Goal: Contribute content: Add original content to the website for others to see

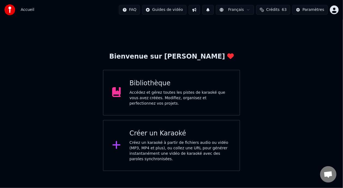
click at [169, 92] on div "Accédez et gérez toutes les pistes de karaoké que vous avez créées. Modifiez, o…" at bounding box center [179, 98] width 101 height 16
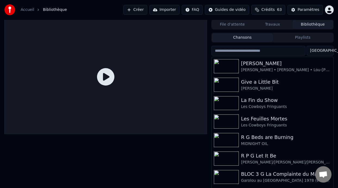
click at [330, 10] on html "Accueil Bibliothèque Créer Importer FAQ Guides de vidéo Crédits 63 Paramètres F…" at bounding box center [169, 94] width 338 height 188
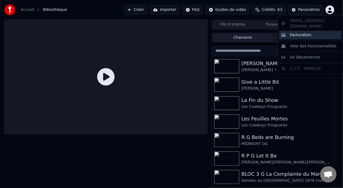
click at [300, 32] on span "Facturation" at bounding box center [300, 34] width 21 height 5
click at [330, 9] on html "Accueil Bibliothèque Créer Importer FAQ Guides de vidéo Crédits 63 Paramètres F…" at bounding box center [171, 94] width 343 height 188
click at [303, 32] on span "Facturation" at bounding box center [300, 34] width 21 height 5
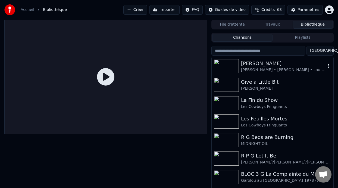
click at [259, 67] on div "[PERSON_NAME]" at bounding box center [283, 64] width 85 height 8
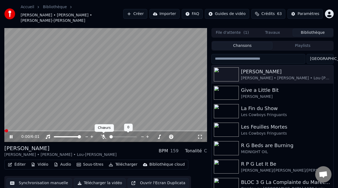
click at [104, 136] on icon at bounding box center [103, 136] width 5 height 4
click at [21, 165] on button "Éditer" at bounding box center [17, 164] width 22 height 8
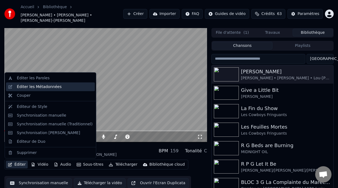
click at [60, 88] on div "Éditer les Métadonnées" at bounding box center [55, 86] width 76 height 5
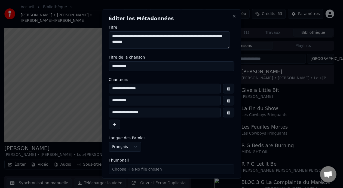
click at [150, 113] on input "**********" at bounding box center [165, 112] width 112 height 10
type input "*"
click at [134, 101] on input "**********" at bounding box center [165, 100] width 112 height 10
type input "*"
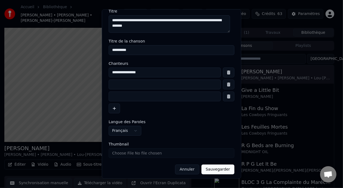
scroll to position [18, 0]
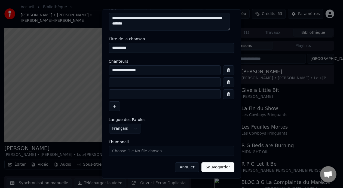
click at [214, 168] on button "Sauvegarder" at bounding box center [217, 167] width 33 height 10
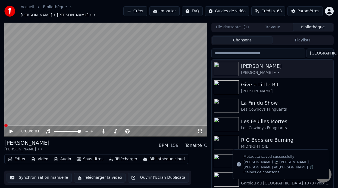
click at [200, 131] on icon at bounding box center [199, 131] width 5 height 4
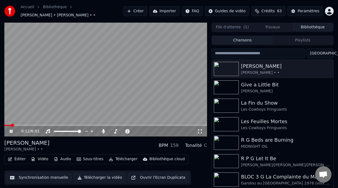
click at [21, 159] on button "Éditer" at bounding box center [17, 159] width 22 height 8
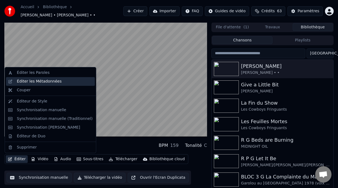
click at [64, 83] on div "Éditer les Métadonnées" at bounding box center [55, 81] width 76 height 5
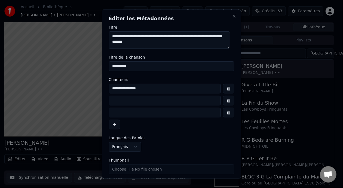
click at [223, 99] on button "button" at bounding box center [228, 100] width 11 height 10
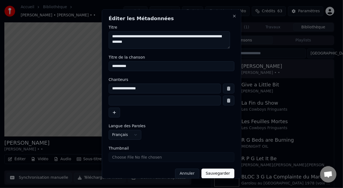
click at [223, 100] on button "button" at bounding box center [228, 100] width 11 height 10
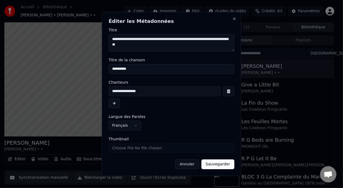
click at [218, 164] on button "Sauvegarder" at bounding box center [217, 164] width 33 height 10
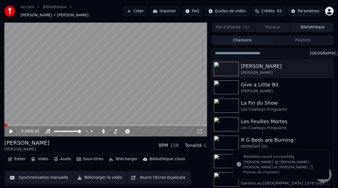
click at [200, 131] on icon at bounding box center [199, 131] width 5 height 4
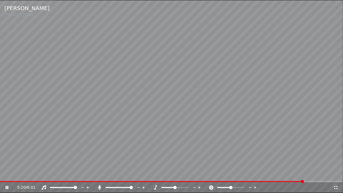
click at [303, 182] on span at bounding box center [171, 181] width 343 height 1
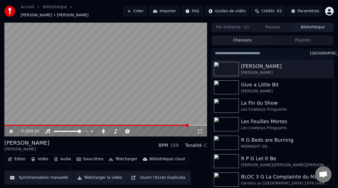
click at [11, 130] on icon at bounding box center [11, 130] width 3 height 3
click at [21, 160] on button "Éditer" at bounding box center [17, 159] width 22 height 8
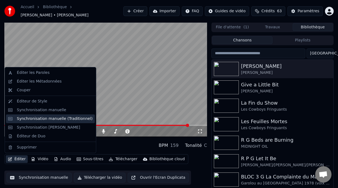
click at [63, 116] on div "Synchronisation manuelle (Traditionnel)" at bounding box center [55, 118] width 76 height 5
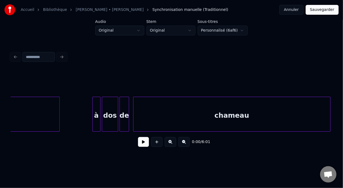
scroll to position [0, 15446]
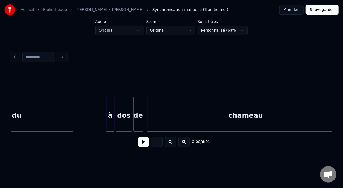
click at [200, 111] on div "chameau" at bounding box center [245, 115] width 197 height 37
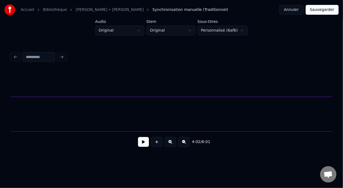
scroll to position [0, 0]
click at [142, 145] on button at bounding box center [143, 142] width 11 height 10
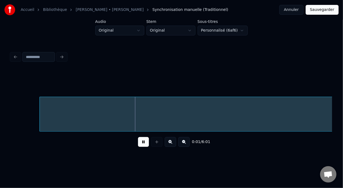
click at [142, 145] on button at bounding box center [143, 142] width 11 height 10
click at [187, 146] on button at bounding box center [183, 142] width 11 height 10
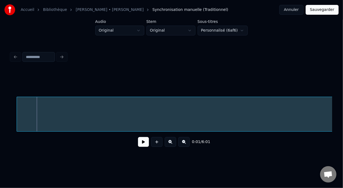
click at [187, 144] on button at bounding box center [183, 142] width 11 height 10
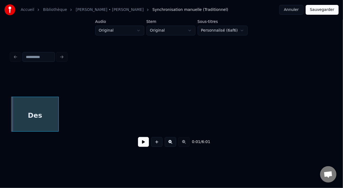
click at [187, 142] on div "0:01 / 6:01" at bounding box center [171, 142] width 312 height 12
click at [171, 142] on button at bounding box center [170, 142] width 11 height 10
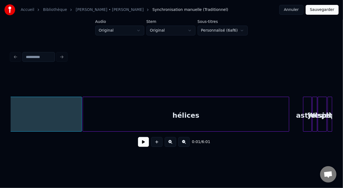
scroll to position [0, 673]
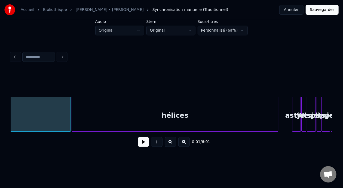
click at [122, 116] on div "hélices" at bounding box center [175, 115] width 206 height 37
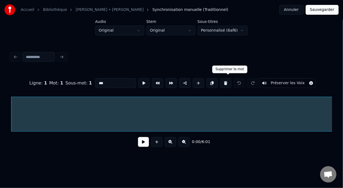
click at [229, 80] on button at bounding box center [225, 83] width 11 height 10
type input "*******"
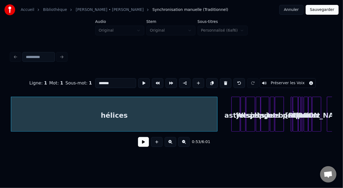
click at [84, 112] on div "hélices" at bounding box center [114, 115] width 206 height 37
click at [7, 111] on div "Accueil Bibliothèque [PERSON_NAME] • [PERSON_NAME] Synchronisation manuelle (Tr…" at bounding box center [171, 78] width 343 height 157
click at [139, 144] on button at bounding box center [143, 142] width 11 height 10
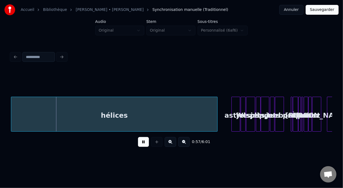
click at [169, 144] on button at bounding box center [170, 142] width 11 height 10
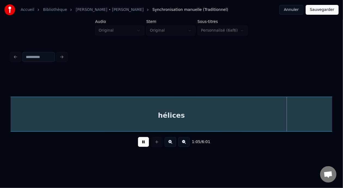
click at [141, 144] on button at bounding box center [143, 142] width 11 height 10
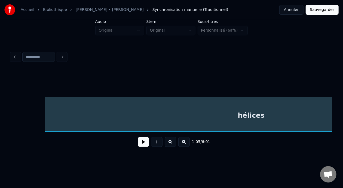
scroll to position [0, 1422]
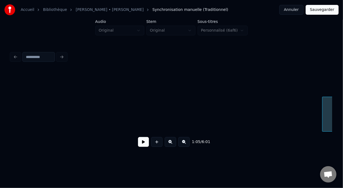
click at [322, 124] on div at bounding box center [323, 114] width 2 height 34
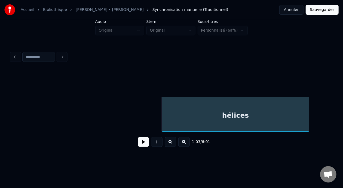
scroll to position [0, 1604]
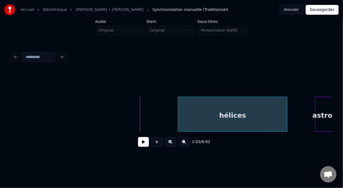
click at [178, 109] on div at bounding box center [179, 114] width 2 height 34
click at [198, 114] on div "hélices" at bounding box center [232, 115] width 109 height 37
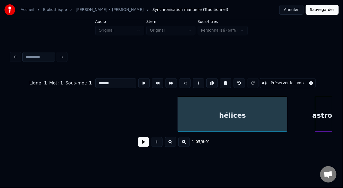
click at [95, 80] on input "*******" at bounding box center [115, 83] width 41 height 10
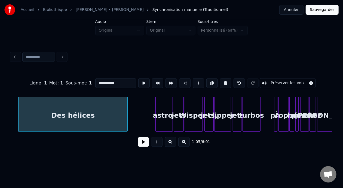
scroll to position [0, 1792]
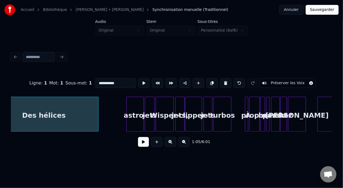
click at [167, 142] on button at bounding box center [170, 142] width 11 height 10
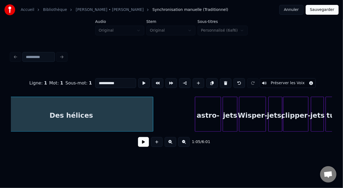
click at [167, 142] on button at bounding box center [170, 142] width 11 height 10
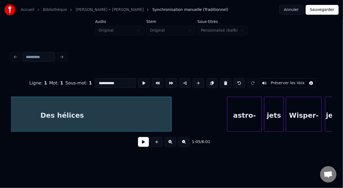
scroll to position [0, 3595]
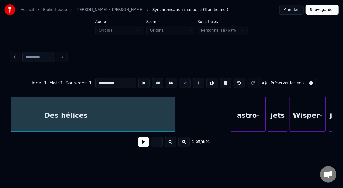
click at [244, 115] on div "astro-" at bounding box center [248, 115] width 34 height 37
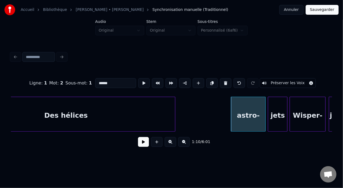
click at [95, 81] on input "******" at bounding box center [115, 83] width 41 height 10
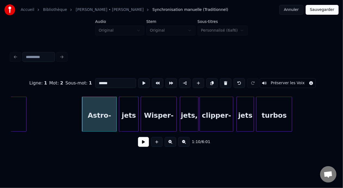
scroll to position [0, 3758]
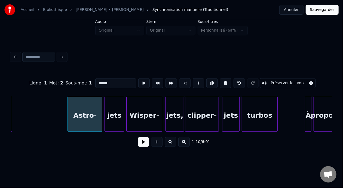
click at [201, 117] on div "clipper-" at bounding box center [201, 115] width 33 height 37
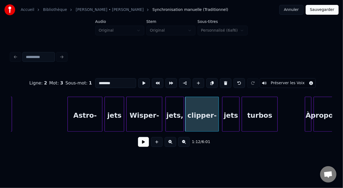
click at [95, 81] on input "********" at bounding box center [115, 83] width 41 height 10
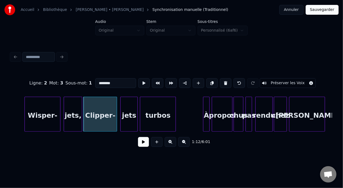
scroll to position [0, 3892]
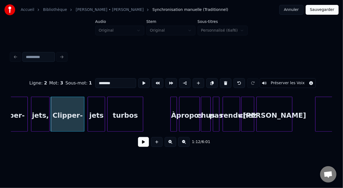
type input "********"
click at [171, 145] on button at bounding box center [170, 142] width 11 height 10
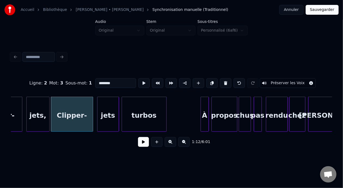
click at [139, 142] on button at bounding box center [143, 142] width 11 height 10
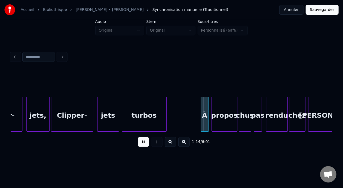
click at [139, 142] on button at bounding box center [143, 142] width 11 height 10
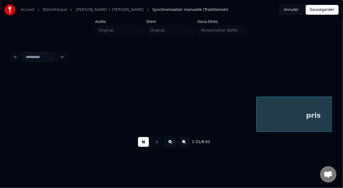
scroll to position [0, 5518]
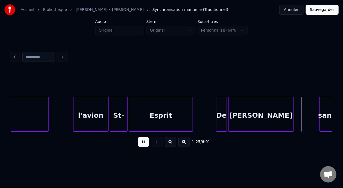
click at [139, 142] on button at bounding box center [143, 142] width 11 height 10
click at [223, 114] on div "De" at bounding box center [221, 115] width 10 height 37
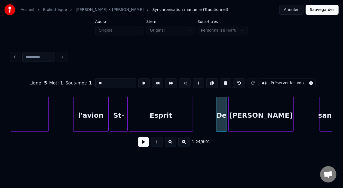
click at [95, 80] on input "**" at bounding box center [115, 83] width 41 height 10
type input "**"
click at [143, 147] on button at bounding box center [143, 142] width 11 height 10
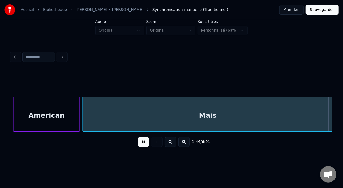
scroll to position [0, 7125]
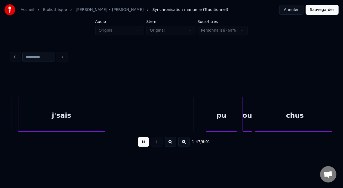
click at [143, 147] on button at bounding box center [143, 142] width 11 height 10
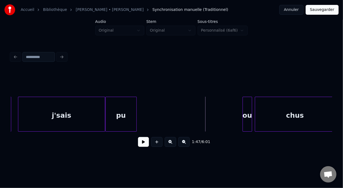
click at [121, 109] on div "pu" at bounding box center [121, 115] width 31 height 37
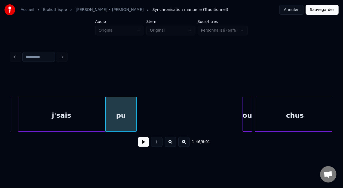
click at [46, 117] on div "j'sais" at bounding box center [61, 115] width 86 height 37
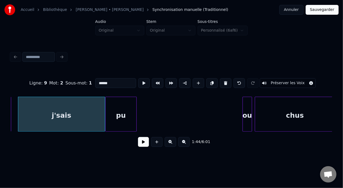
click at [138, 141] on button at bounding box center [143, 142] width 11 height 10
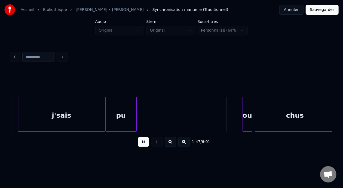
click at [138, 141] on button at bounding box center [143, 142] width 11 height 10
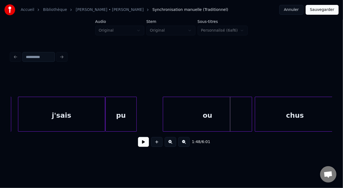
click at [163, 110] on div at bounding box center [164, 114] width 2 height 34
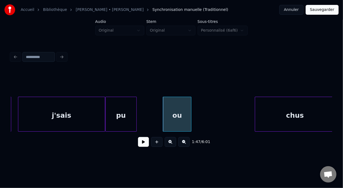
click at [190, 114] on div at bounding box center [190, 114] width 2 height 34
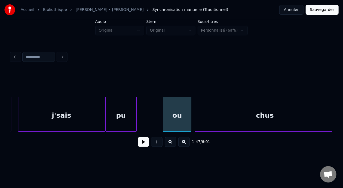
click at [195, 110] on div at bounding box center [196, 114] width 2 height 34
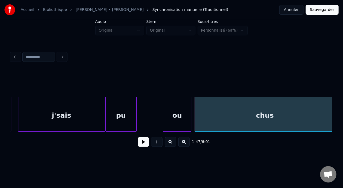
click at [140, 143] on button at bounding box center [143, 142] width 11 height 10
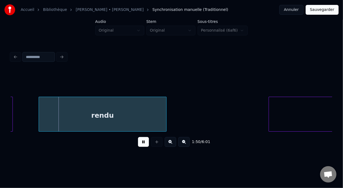
click at [140, 143] on button at bounding box center [143, 142] width 11 height 10
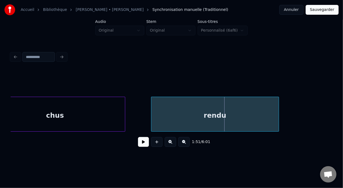
scroll to position [0, 7291]
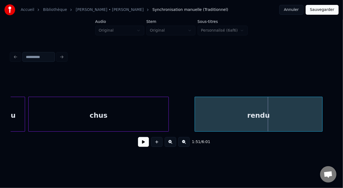
click at [93, 109] on div "chus" at bounding box center [99, 115] width 140 height 37
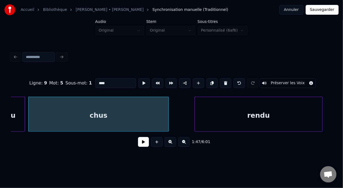
click at [141, 143] on button at bounding box center [143, 142] width 11 height 10
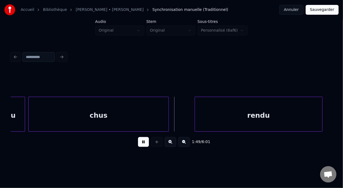
click at [141, 143] on button at bounding box center [143, 142] width 11 height 10
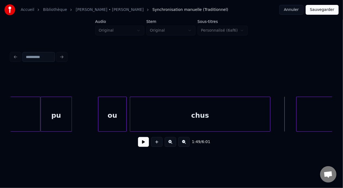
scroll to position [0, 7178]
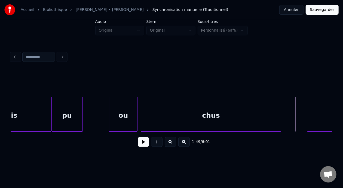
click at [144, 147] on button at bounding box center [143, 142] width 11 height 10
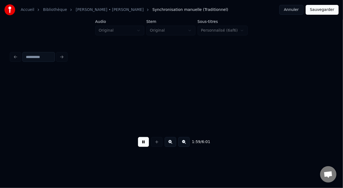
scroll to position [0, 8142]
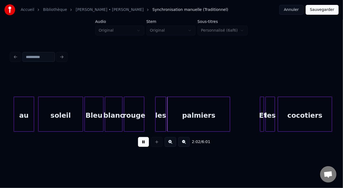
click at [141, 144] on button at bounding box center [143, 142] width 11 height 10
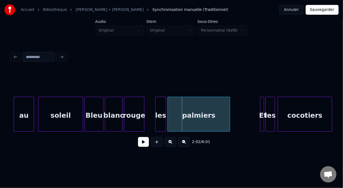
click at [141, 144] on button at bounding box center [143, 142] width 11 height 10
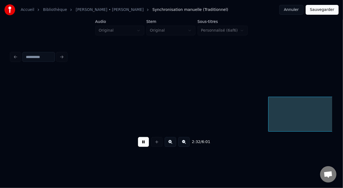
scroll to position [0, 10391]
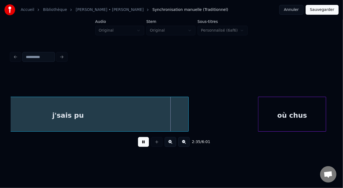
click at [141, 144] on button at bounding box center [143, 142] width 11 height 10
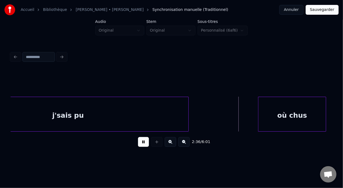
click at [141, 144] on button at bounding box center [143, 142] width 11 height 10
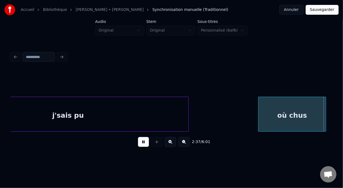
scroll to position [0, 10713]
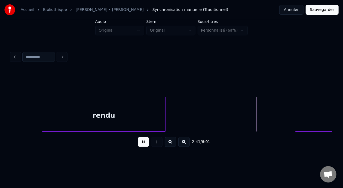
click at [141, 144] on button at bounding box center [143, 142] width 11 height 10
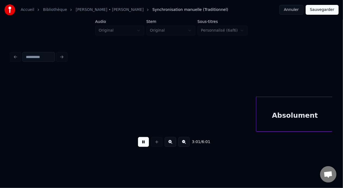
scroll to position [0, 12320]
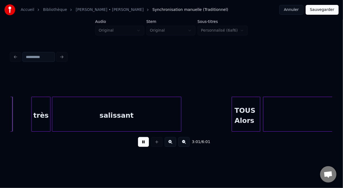
click at [141, 144] on button at bounding box center [143, 142] width 11 height 10
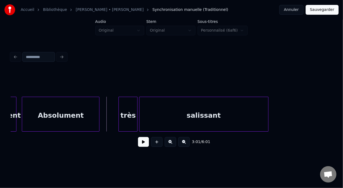
scroll to position [0, 12211]
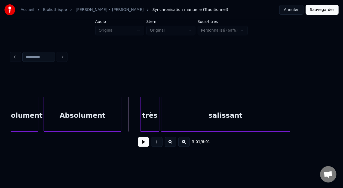
click at [80, 119] on div "Absolument" at bounding box center [82, 115] width 77 height 37
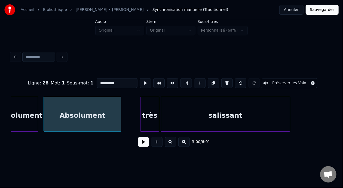
click at [97, 81] on input "**********" at bounding box center [117, 83] width 41 height 10
type input "**********"
click at [138, 147] on button at bounding box center [143, 142] width 11 height 10
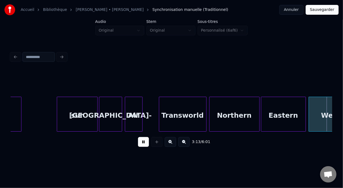
scroll to position [0, 13176]
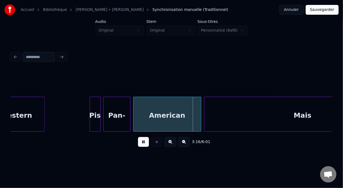
click at [138, 144] on button at bounding box center [143, 142] width 11 height 10
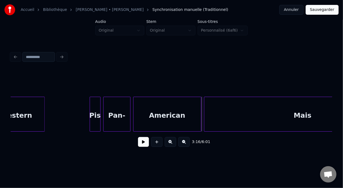
click at [138, 144] on button at bounding box center [143, 142] width 11 height 10
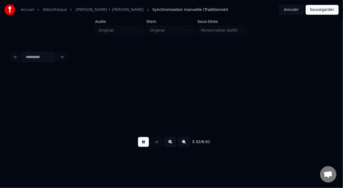
scroll to position [0, 14462]
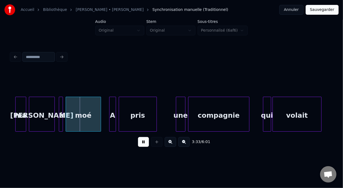
click at [138, 144] on button at bounding box center [143, 142] width 11 height 10
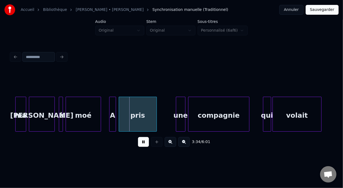
click at [138, 144] on button at bounding box center [143, 142] width 11 height 10
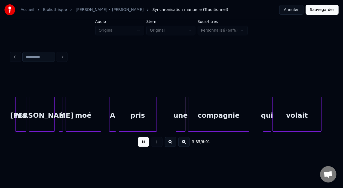
click at [138, 144] on button at bounding box center [143, 142] width 11 height 10
click at [113, 116] on div "A" at bounding box center [112, 115] width 6 height 37
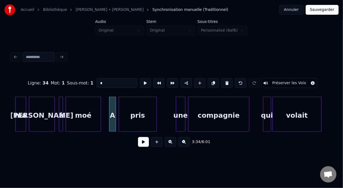
click at [97, 80] on input "*" at bounding box center [117, 83] width 41 height 10
type input "*"
click at [140, 145] on button at bounding box center [143, 142] width 11 height 10
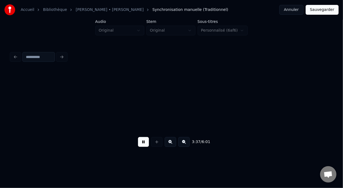
scroll to position [0, 14784]
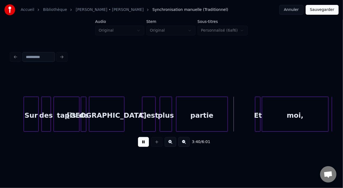
click at [140, 145] on button at bounding box center [143, 142] width 11 height 10
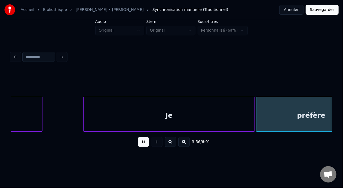
scroll to position [0, 16069]
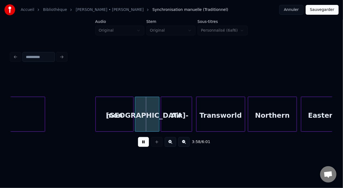
click at [139, 142] on button at bounding box center [143, 142] width 11 height 10
click at [139, 140] on button at bounding box center [143, 142] width 11 height 10
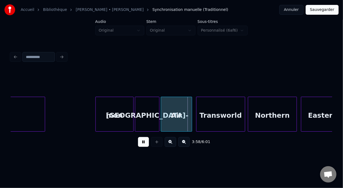
click at [139, 140] on button at bounding box center [143, 142] width 11 height 10
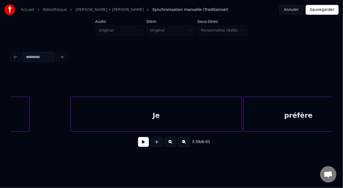
scroll to position [0, 15717]
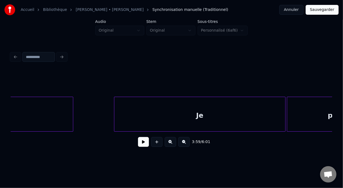
click at [167, 113] on div "Je" at bounding box center [199, 115] width 171 height 37
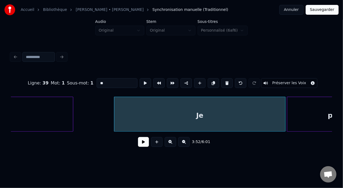
click at [97, 81] on input "**" at bounding box center [117, 83] width 41 height 10
type input "*******"
click at [138, 147] on button at bounding box center [143, 142] width 11 height 10
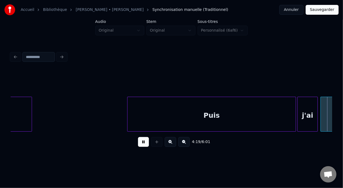
scroll to position [0, 17645]
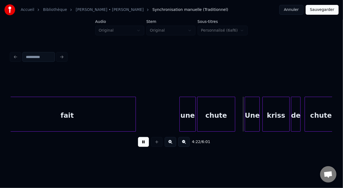
click at [138, 143] on button at bounding box center [143, 142] width 11 height 10
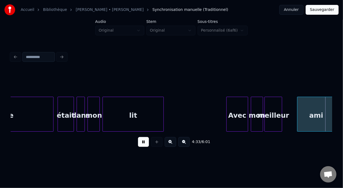
scroll to position [0, 18608]
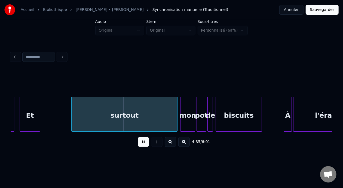
click at [138, 143] on button at bounding box center [143, 142] width 11 height 10
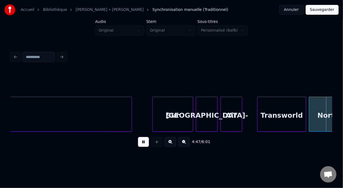
scroll to position [0, 19572]
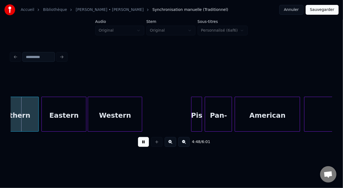
click at [138, 143] on button at bounding box center [143, 142] width 11 height 10
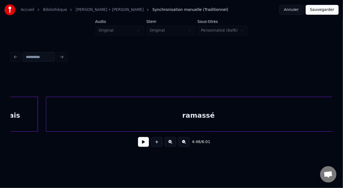
scroll to position [0, 19021]
click at [139, 145] on button at bounding box center [143, 142] width 11 height 10
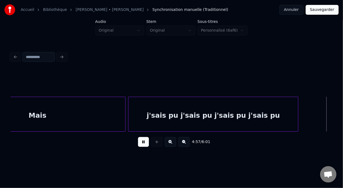
scroll to position [0, 20247]
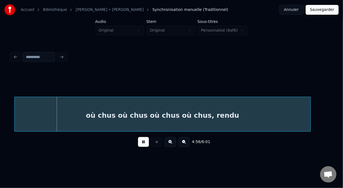
click at [140, 144] on button at bounding box center [143, 142] width 11 height 10
click at [326, 11] on button "Sauvegarder" at bounding box center [321, 10] width 33 height 10
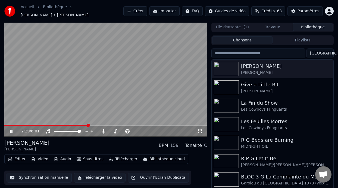
click at [10, 131] on icon at bounding box center [11, 130] width 3 height 3
click at [10, 131] on icon at bounding box center [11, 131] width 3 height 4
click at [10, 131] on icon at bounding box center [11, 130] width 3 height 3
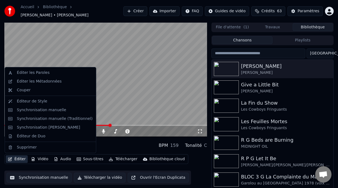
click at [21, 159] on button "Éditer" at bounding box center [17, 159] width 22 height 8
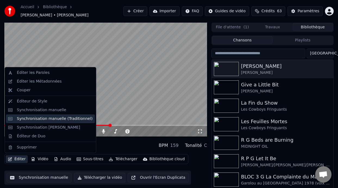
click at [62, 119] on div "Synchronisation manuelle (Traditionnel)" at bounding box center [55, 118] width 76 height 5
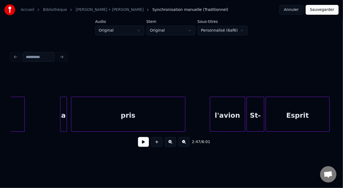
scroll to position [0, 5395]
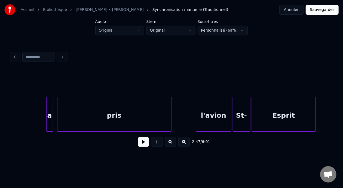
click at [104, 117] on div "pris" at bounding box center [114, 115] width 114 height 37
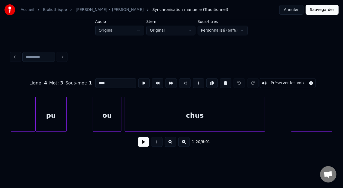
scroll to position [0, 7166]
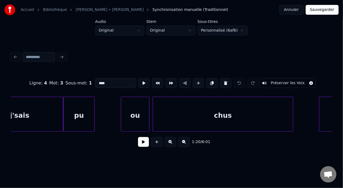
click at [137, 115] on div "ou" at bounding box center [135, 115] width 28 height 37
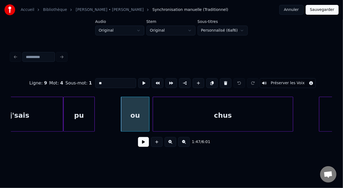
click at [95, 80] on input "**" at bounding box center [115, 83] width 41 height 10
type input "**"
click at [142, 142] on button at bounding box center [143, 142] width 11 height 10
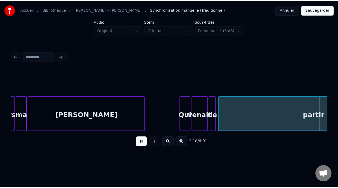
scroll to position [0, 9415]
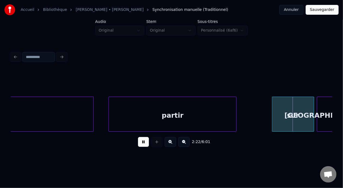
click at [318, 9] on button "Sauvegarder" at bounding box center [321, 10] width 33 height 10
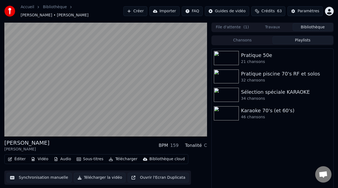
click at [309, 40] on button "Playlists" at bounding box center [303, 40] width 60 height 8
click at [265, 114] on div "Karaoke 70's (et 60's)" at bounding box center [283, 111] width 85 height 8
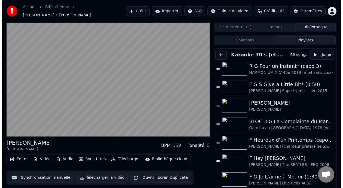
scroll to position [319, 0]
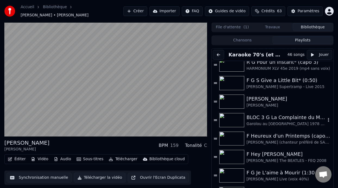
click at [277, 121] on div "Garolou au [GEOGRAPHIC_DATA] 1978 (voix 40%)" at bounding box center [286, 123] width 79 height 5
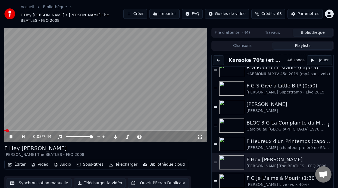
click at [279, 120] on div "BLOC 3 G La Complainte du Maréchal [PERSON_NAME]" at bounding box center [286, 123] width 79 height 8
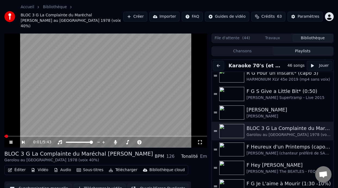
click at [197, 139] on div "0:01 / 5:43" at bounding box center [115, 141] width 164 height 5
click at [199, 140] on icon at bounding box center [199, 142] width 5 height 4
click at [177, 135] on span at bounding box center [105, 135] width 203 height 1
click at [194, 135] on span at bounding box center [105, 135] width 203 height 1
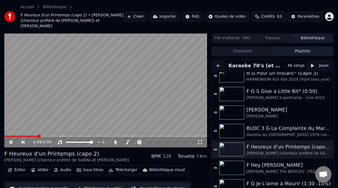
click at [12, 140] on icon at bounding box center [11, 141] width 3 height 3
click at [20, 166] on button "Éditer" at bounding box center [17, 170] width 22 height 8
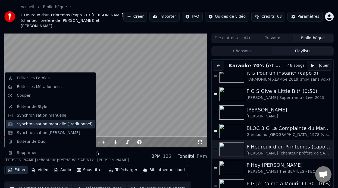
click at [62, 124] on div "Synchronisation manuelle (Traditionnel)" at bounding box center [55, 123] width 76 height 5
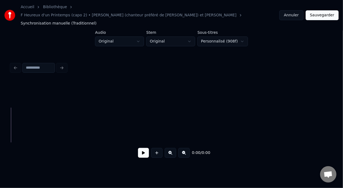
scroll to position [0, 964]
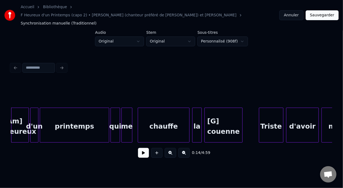
click at [18, 112] on div "[Am] Heureux" at bounding box center [19, 126] width 17 height 37
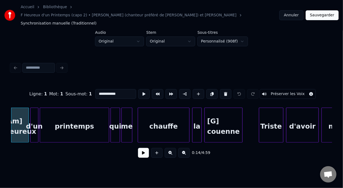
click at [140, 150] on button at bounding box center [143, 153] width 11 height 10
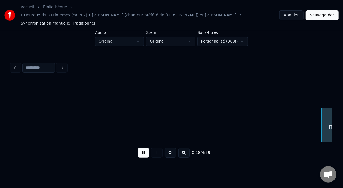
scroll to position [0, 1285]
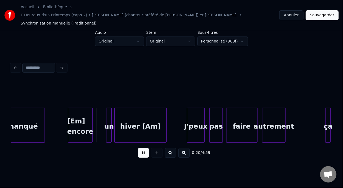
click at [185, 148] on button at bounding box center [183, 153] width 11 height 10
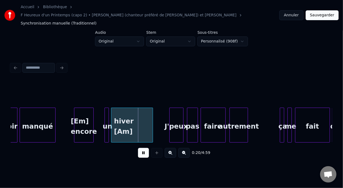
click at [185, 148] on button at bounding box center [183, 153] width 11 height 10
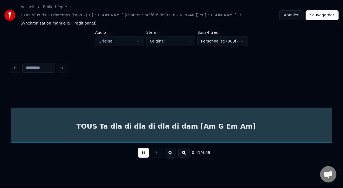
scroll to position [0, 1686]
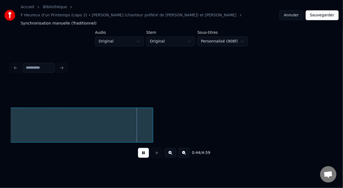
click at [141, 148] on button at bounding box center [143, 153] width 11 height 10
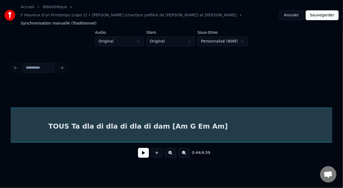
scroll to position [0, 1372]
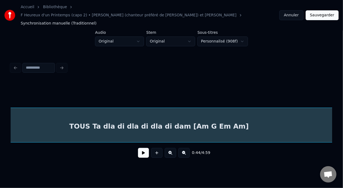
click at [138, 148] on button at bounding box center [143, 153] width 11 height 10
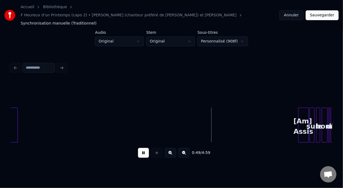
click at [142, 148] on button at bounding box center [143, 153] width 11 height 10
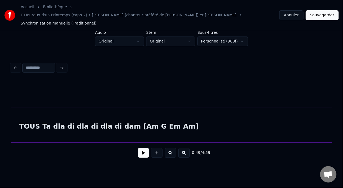
scroll to position [0, 1400]
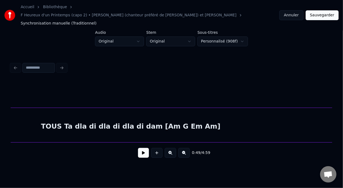
click at [157, 118] on div "TOUS Ta dla di dla di dla di dam [Am G Em Am]" at bounding box center [130, 126] width 615 height 37
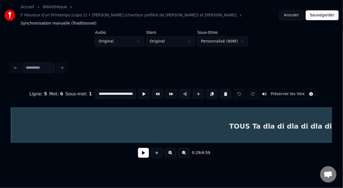
click at [119, 89] on input "**********" at bounding box center [115, 94] width 41 height 10
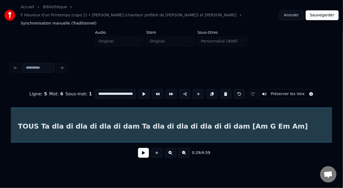
scroll to position [0, 1372]
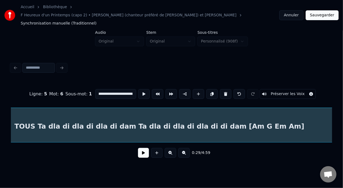
click at [138, 119] on div "TOUS Ta dla di dla di dla di dam Ta dla di dla di dla di di dam [Am G Em Am]" at bounding box center [159, 126] width 615 height 37
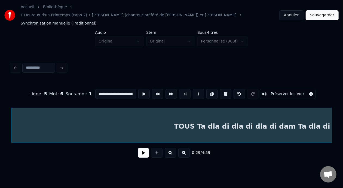
scroll to position [0, 51]
type input "**********"
click at [139, 149] on button at bounding box center [143, 153] width 11 height 10
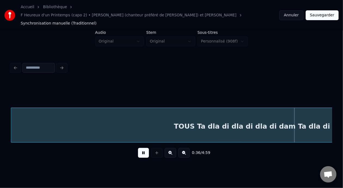
click at [139, 149] on button at bounding box center [143, 153] width 11 height 10
click at [138, 149] on button at bounding box center [143, 153] width 11 height 10
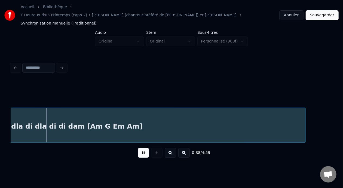
click at [138, 149] on button at bounding box center [143, 153] width 11 height 10
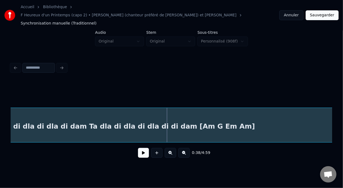
scroll to position [0, 1414]
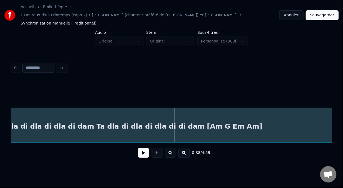
click at [45, 117] on div "TOUS Ta dla di dla di dla di dam Ta dla di dla di dla di di dam [Am G Em Am]" at bounding box center [117, 126] width 615 height 37
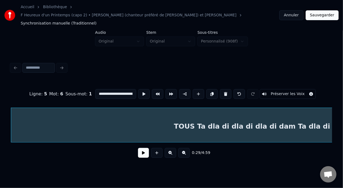
click at [188, 148] on button at bounding box center [183, 153] width 11 height 10
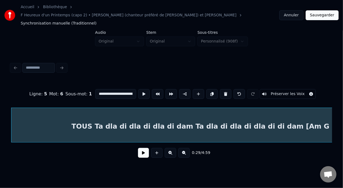
click at [139, 148] on button at bounding box center [143, 153] width 11 height 10
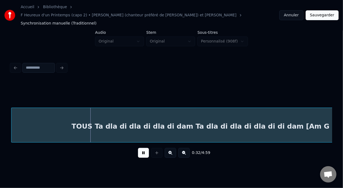
click at [139, 148] on button at bounding box center [143, 153] width 11 height 10
click at [32, 122] on div "TOUS Ta dla di dla di dla di dam Ta dla di dla di dla di di dam [Am G Em Am]" at bounding box center [216, 126] width 410 height 37
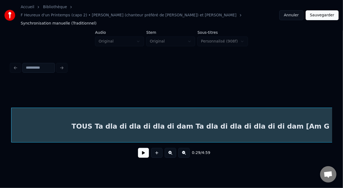
click at [142, 148] on button at bounding box center [143, 153] width 11 height 10
click at [138, 150] on button at bounding box center [143, 153] width 11 height 10
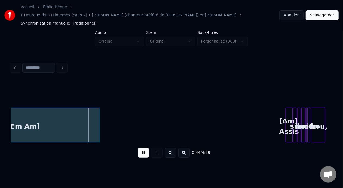
drag, startPoint x: 138, startPoint y: 148, endPoint x: 142, endPoint y: 149, distance: 4.2
click at [142, 149] on button at bounding box center [143, 153] width 11 height 10
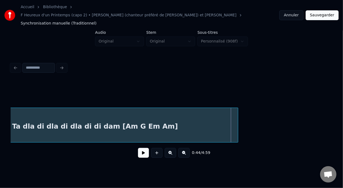
scroll to position [0, 986]
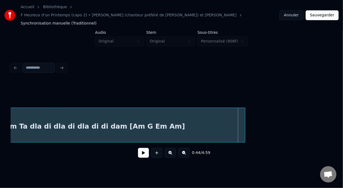
click at [58, 123] on div "TOUS Ta dla di dla di dla di dam Ta dla di dla di dla di di dam [Am G Em Am]" at bounding box center [40, 126] width 410 height 37
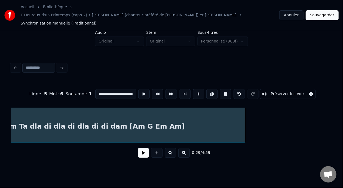
scroll to position [0, 810]
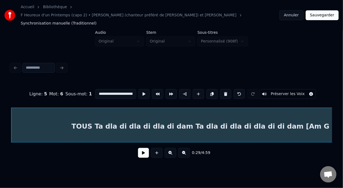
click at [144, 148] on button at bounding box center [143, 153] width 11 height 10
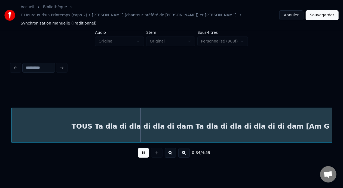
click at [144, 148] on button at bounding box center [143, 153] width 11 height 10
click at [198, 117] on div "TOUS Ta dla di dla di dla di dam Ta dla di dla di dla di di dam [Am G Em Am]" at bounding box center [216, 126] width 410 height 37
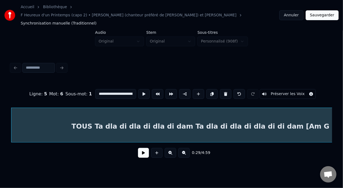
click at [119, 89] on input "**********" at bounding box center [115, 94] width 41 height 10
click at [116, 89] on input "**********" at bounding box center [115, 94] width 41 height 10
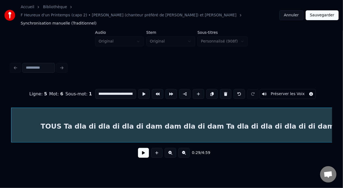
scroll to position [0, 51]
click at [104, 124] on div "TOUS Ta dla di dla di dla di dam dam dla di dam Ta dla di dla di dla di di dam …" at bounding box center [216, 126] width 410 height 37
type input "**********"
click at [144, 148] on button at bounding box center [143, 153] width 11 height 10
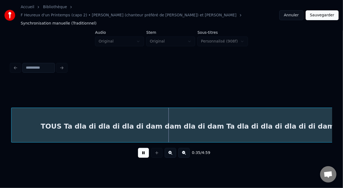
click at [144, 148] on button at bounding box center [143, 153] width 11 height 10
click at [140, 118] on div "TOUS Ta dla di dla di dla di dam dam dla di dam Ta dla di dla di dla di di dam …" at bounding box center [216, 126] width 410 height 37
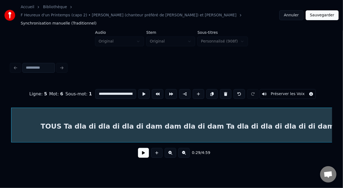
click at [122, 89] on input "**********" at bounding box center [115, 94] width 41 height 10
click at [95, 89] on input "**********" at bounding box center [115, 94] width 41 height 10
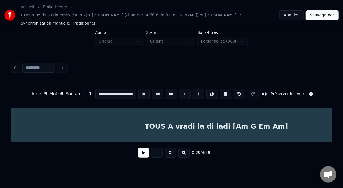
scroll to position [0, 0]
click at [120, 89] on input "**********" at bounding box center [115, 94] width 41 height 10
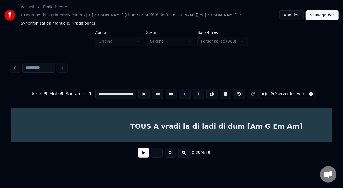
scroll to position [0, 18]
type input "**********"
click at [159, 115] on div "TOUS A vradi la di ladi di dum [Am G Em Am]" at bounding box center [216, 126] width 410 height 37
click at [142, 148] on button at bounding box center [143, 153] width 11 height 10
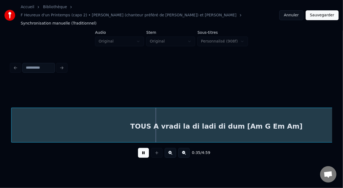
click at [142, 148] on button at bounding box center [143, 153] width 11 height 10
click at [140, 148] on button at bounding box center [143, 153] width 11 height 10
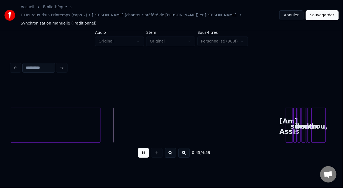
click at [140, 148] on button at bounding box center [143, 153] width 11 height 10
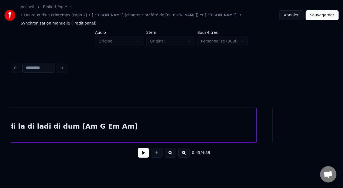
scroll to position [0, 928]
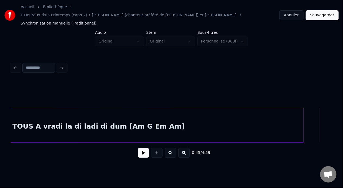
click at [123, 116] on div "TOUS A vradi la di ladi di dum [Am G Em Am]" at bounding box center [99, 126] width 410 height 37
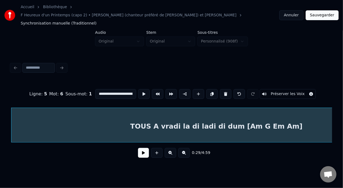
click at [142, 148] on button at bounding box center [143, 153] width 11 height 10
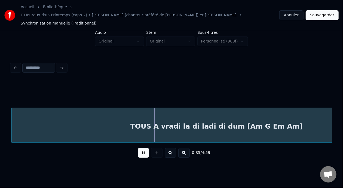
click at [142, 148] on button at bounding box center [143, 153] width 11 height 10
click at [225, 119] on div "TOUS A vradi la di ladi di dum [Am G Em Am]" at bounding box center [216, 126] width 410 height 37
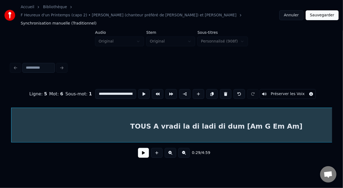
click at [117, 89] on input "**********" at bounding box center [115, 94] width 41 height 10
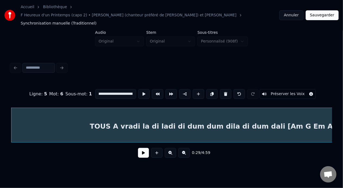
scroll to position [0, 54]
click at [106, 117] on div "TOUS A vradi la di ladi di dum dum dila di dum dali [Am G Em Am]" at bounding box center [216, 126] width 410 height 37
type input "**********"
click at [142, 148] on button at bounding box center [143, 153] width 11 height 10
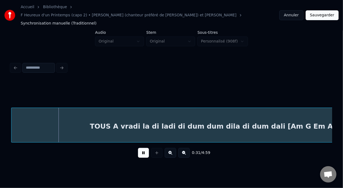
click at [142, 148] on button at bounding box center [143, 153] width 11 height 10
click at [175, 119] on div "TOUS A vradi la di ladi di dum dum dila di dum dali [Am G Em Am]" at bounding box center [216, 126] width 410 height 37
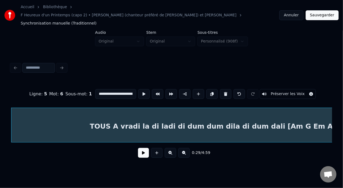
click at [118, 89] on input "**********" at bounding box center [115, 94] width 41 height 10
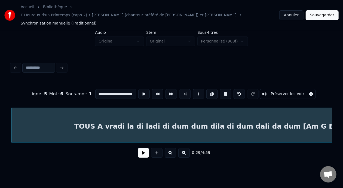
click at [122, 89] on input "**********" at bounding box center [115, 94] width 41 height 10
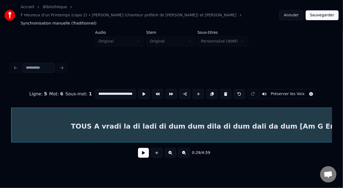
scroll to position [0, 98]
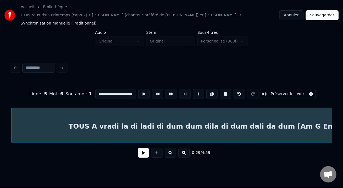
type input "**********"
click at [140, 148] on button at bounding box center [143, 153] width 11 height 10
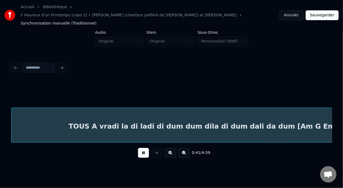
scroll to position [0, 1131]
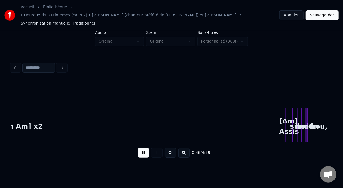
click at [171, 148] on button at bounding box center [170, 153] width 11 height 10
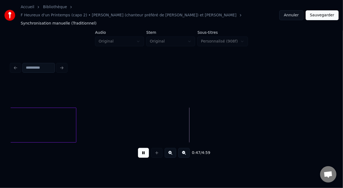
click at [171, 148] on button at bounding box center [170, 153] width 11 height 10
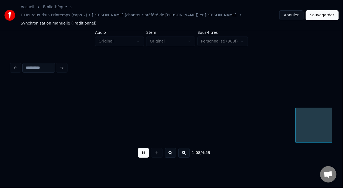
scroll to position [0, 3703]
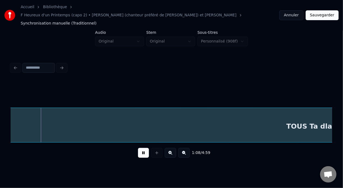
click at [141, 148] on button at bounding box center [143, 153] width 11 height 10
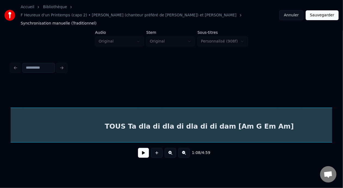
scroll to position [0, 3891]
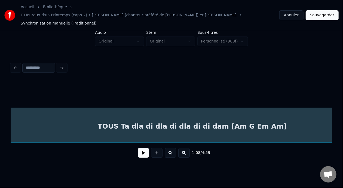
click at [220, 118] on div "TOUS Ta dla di dla di dla di di dam [Am G Em Am]" at bounding box center [191, 126] width 813 height 37
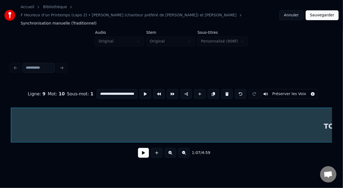
click at [121, 89] on input "**********" at bounding box center [117, 94] width 41 height 10
click at [97, 89] on input "**********" at bounding box center [117, 94] width 41 height 10
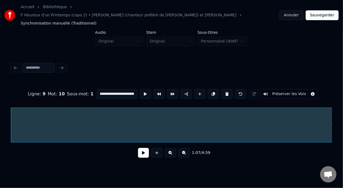
type input "**********"
click at [141, 148] on button at bounding box center [143, 153] width 11 height 10
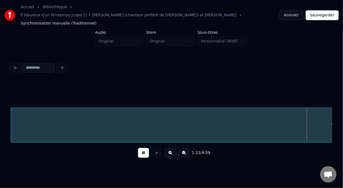
click at [141, 148] on button at bounding box center [143, 153] width 11 height 10
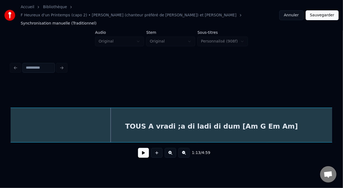
scroll to position [0, 3919]
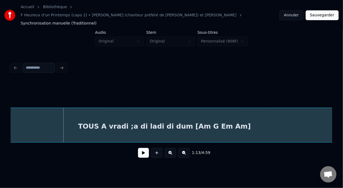
click at [169, 120] on div "TOUS A vradi ;a di ladi di dum [Am G Em Am]" at bounding box center [163, 126] width 813 height 37
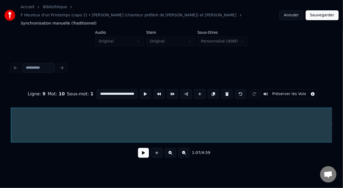
click at [112, 89] on input "**********" at bounding box center [117, 94] width 41 height 10
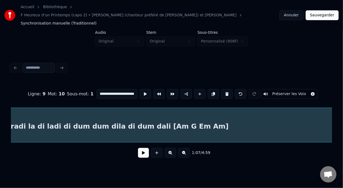
scroll to position [0, 4018]
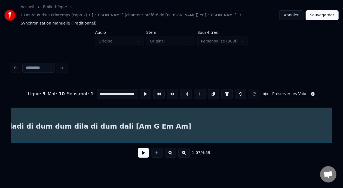
click at [116, 117] on div "TOUS A vradi la di ladi di dum dum dila di dum dali [Am G Em Am]" at bounding box center [64, 126] width 813 height 37
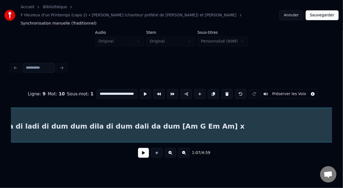
scroll to position [0, 97]
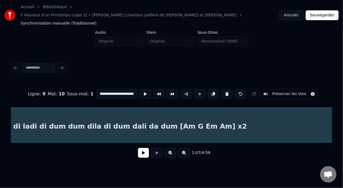
type input "**********"
click at [139, 148] on button at bounding box center [143, 153] width 11 height 10
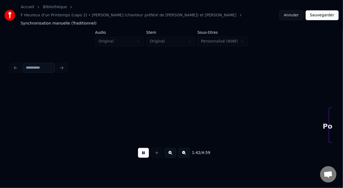
scroll to position [0, 5592]
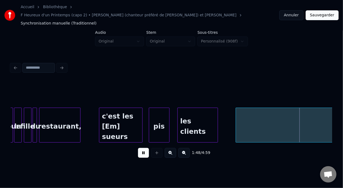
click at [142, 148] on button at bounding box center [143, 153] width 11 height 10
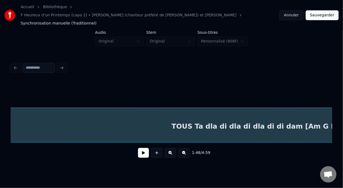
click at [296, 117] on div "TOUS Ta dla di dla di dla di di dam [Am G Em Am]" at bounding box center [265, 126] width 677 height 37
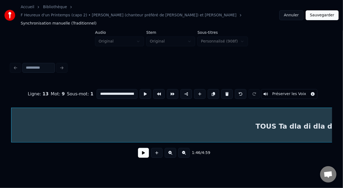
click at [122, 89] on input "**********" at bounding box center [117, 94] width 41 height 10
type input "**********"
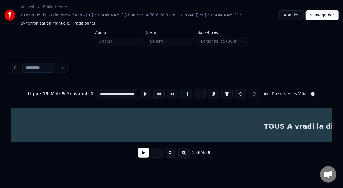
click at [142, 150] on button at bounding box center [143, 153] width 11 height 10
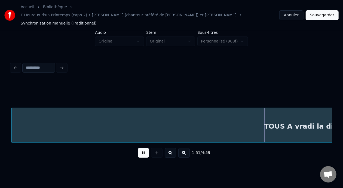
click at [141, 148] on button at bounding box center [143, 153] width 11 height 10
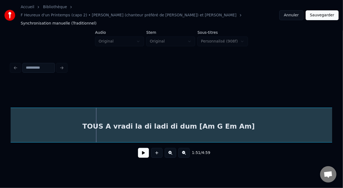
scroll to position [0, 6019]
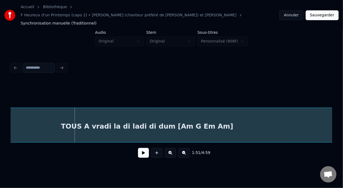
click at [159, 116] on div "TOUS A vradi la di ladi di dum [Am G Em Am]" at bounding box center [147, 126] width 677 height 37
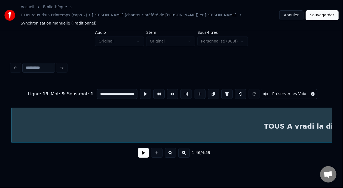
click at [122, 89] on input "**********" at bounding box center [117, 94] width 41 height 10
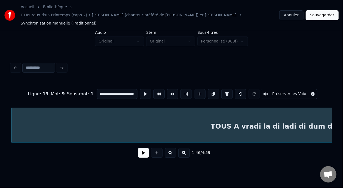
scroll to position [0, 91]
type input "**********"
click at [142, 148] on button at bounding box center [143, 153] width 11 height 10
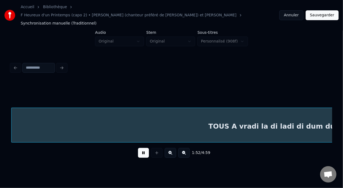
scroll to position [0, 6138]
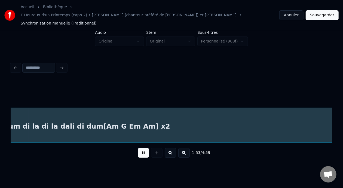
click at [142, 148] on button at bounding box center [143, 153] width 11 height 10
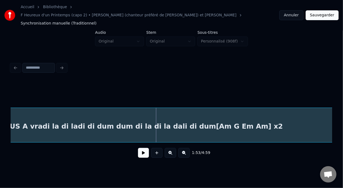
scroll to position [0, 6014]
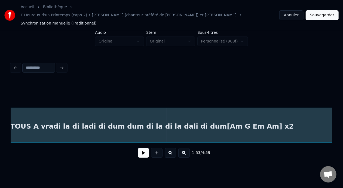
click at [140, 116] on div "TOUS A vradi la di ladi di dum dum di la di la dali di dum[Am G Em Am] x2" at bounding box center [151, 126] width 677 height 37
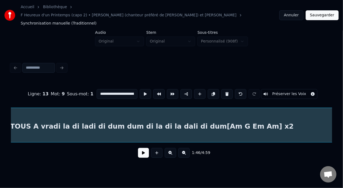
scroll to position [0, 5816]
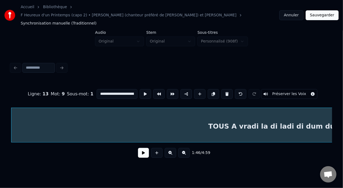
click at [123, 89] on input "**********" at bounding box center [117, 94] width 41 height 10
click at [120, 89] on input "**********" at bounding box center [117, 94] width 41 height 10
type input "**********"
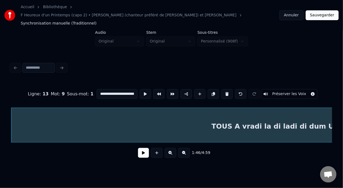
click at [138, 149] on button at bounding box center [143, 153] width 11 height 10
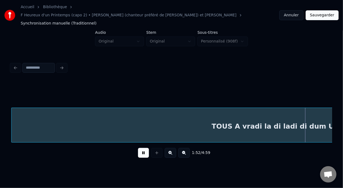
click at [138, 149] on button at bounding box center [143, 153] width 11 height 10
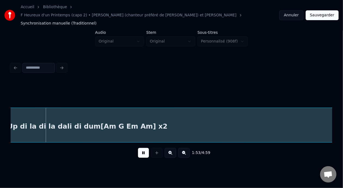
click at [138, 149] on button at bounding box center [143, 153] width 11 height 10
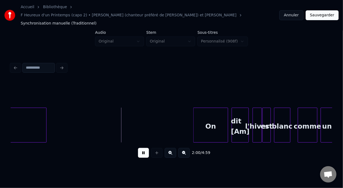
click at [138, 149] on button at bounding box center [143, 153] width 11 height 10
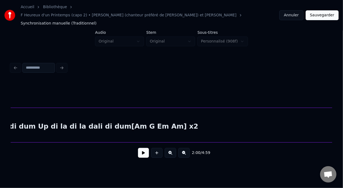
scroll to position [0, 6078]
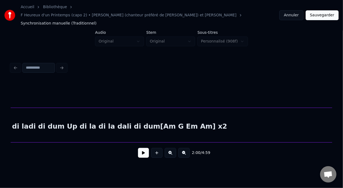
click at [159, 118] on div "TOUS A vradi la di ladi di dum Up di la di la dali di dum[Am G Em Am] x2" at bounding box center [88, 126] width 677 height 37
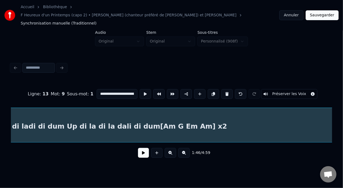
scroll to position [0, 5816]
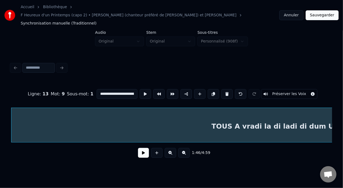
click at [98, 89] on input "**********" at bounding box center [117, 94] width 41 height 10
click at [97, 89] on input "**********" at bounding box center [117, 94] width 41 height 10
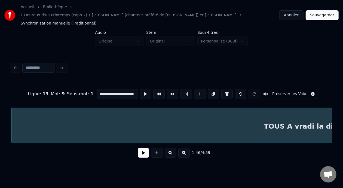
scroll to position [0, 42]
type input "**********"
click at [138, 149] on button at bounding box center [143, 153] width 11 height 10
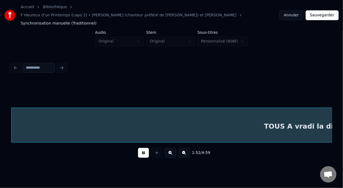
scroll to position [0, 6137]
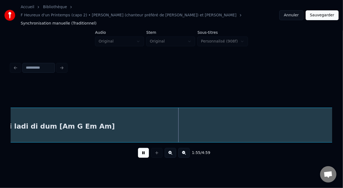
click at [138, 149] on button at bounding box center [143, 153] width 11 height 10
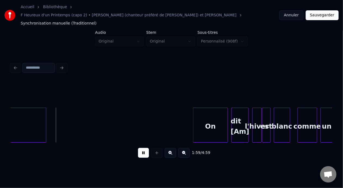
click at [138, 149] on button at bounding box center [143, 153] width 11 height 10
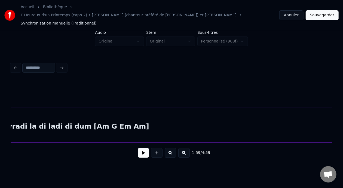
scroll to position [0, 6081]
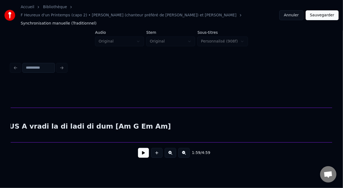
click at [132, 116] on div "TOUS A vradi la di ladi di dum [Am G Em Am]" at bounding box center [84, 126] width 677 height 37
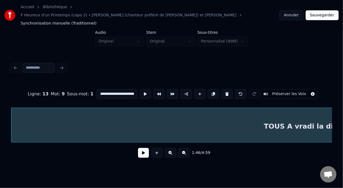
click at [121, 89] on input "**********" at bounding box center [117, 94] width 41 height 10
type input "**********"
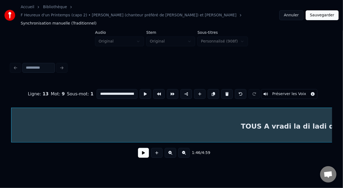
click at [139, 148] on button at bounding box center [143, 153] width 11 height 10
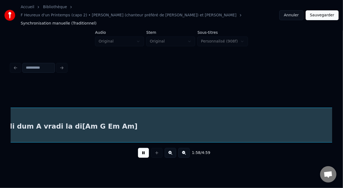
scroll to position [0, 6459]
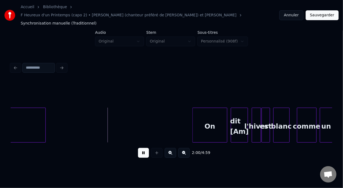
click at [141, 148] on button at bounding box center [143, 153] width 11 height 10
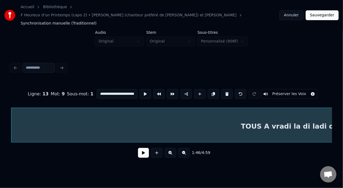
click at [122, 89] on input "**********" at bounding box center [117, 94] width 41 height 10
click at [119, 89] on input "**********" at bounding box center [117, 94] width 41 height 10
type input "**********"
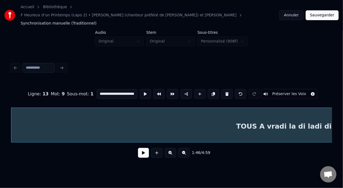
scroll to position [0, 0]
click at [139, 148] on button at bounding box center [143, 153] width 11 height 10
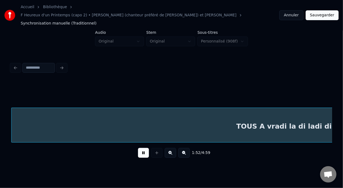
scroll to position [0, 6137]
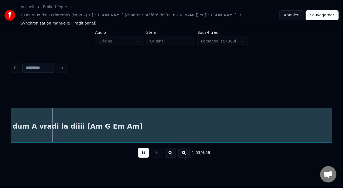
click at [139, 148] on button at bounding box center [143, 153] width 11 height 10
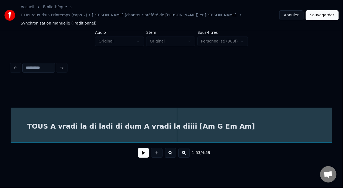
scroll to position [0, 6014]
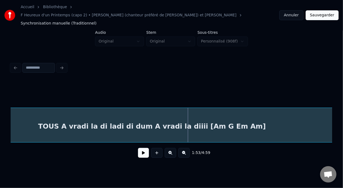
click at [158, 118] on div "TOUS A vradi la di ladi di dum A vradi la diiii [Am G Em Am]" at bounding box center [151, 126] width 677 height 37
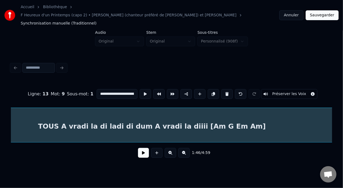
scroll to position [0, 5816]
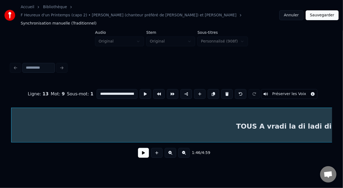
click at [119, 89] on input "**********" at bounding box center [117, 94] width 41 height 10
click at [117, 89] on input "**********" at bounding box center [117, 94] width 41 height 10
click at [112, 89] on input "**********" at bounding box center [117, 94] width 41 height 10
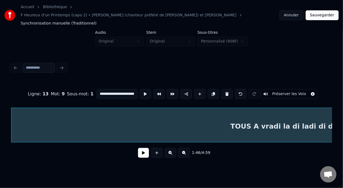
click at [123, 89] on input "**********" at bounding box center [117, 94] width 41 height 10
click at [116, 89] on input "**********" at bounding box center [117, 94] width 41 height 10
type input "**********"
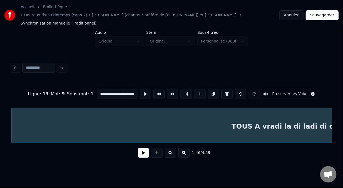
click at [139, 148] on button at bounding box center [143, 153] width 11 height 10
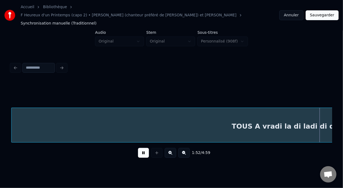
click at [139, 148] on button at bounding box center [143, 153] width 11 height 10
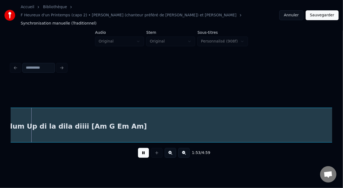
click at [139, 148] on button at bounding box center [143, 153] width 11 height 10
click at [20, 125] on div "TOUS A vradi la di ladi di dum Up di la dila diiii [Am G Em Am]" at bounding box center [28, 126] width 677 height 37
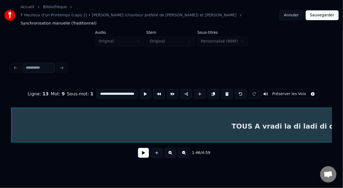
click at [143, 148] on button at bounding box center [143, 153] width 11 height 10
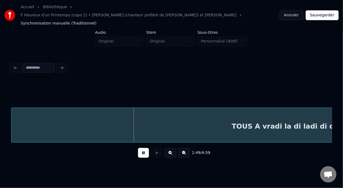
click at [185, 148] on button at bounding box center [183, 153] width 11 height 10
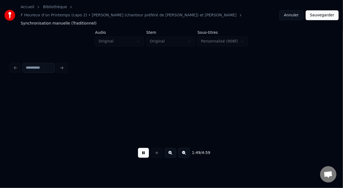
scroll to position [0, 4328]
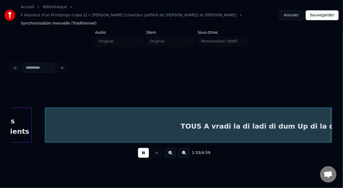
click at [141, 148] on button at bounding box center [143, 153] width 11 height 10
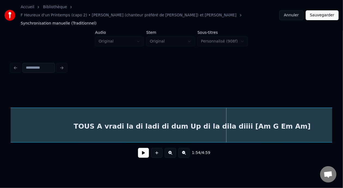
scroll to position [0, 4428]
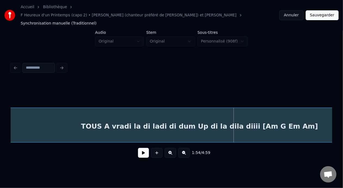
click at [246, 116] on div "TOUS A vradi la di ladi di dum Up di la dila diiii [Am G Em Am]" at bounding box center [199, 126] width 507 height 37
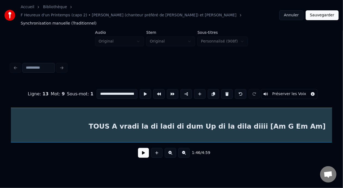
scroll to position [0, 4446]
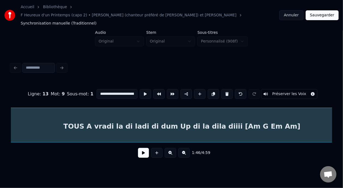
click at [227, 116] on div "TOUS A vradi la di ladi di dum Up di la dila diiii [Am G Em Am]" at bounding box center [181, 126] width 507 height 37
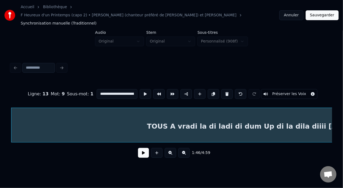
click at [139, 108] on div "TOUS A vradi la di ladi di dum Up di la dila diiii [Am G Em Am]" at bounding box center [264, 126] width 507 height 37
click at [121, 89] on input "**********" at bounding box center [117, 94] width 41 height 10
click at [108, 89] on input "**********" at bounding box center [117, 94] width 41 height 10
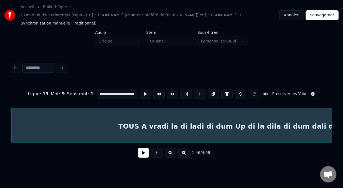
scroll to position [0, 72]
type input "**********"
click at [138, 148] on button at bounding box center [143, 153] width 11 height 10
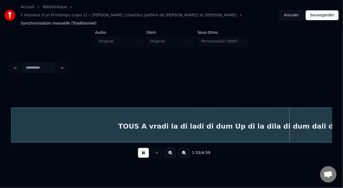
click at [138, 148] on button at bounding box center [143, 153] width 11 height 10
click at [260, 118] on div "TOUS A vradi la di ladi di dum Up di la dila di dum dali da dum[Am G Em Am]" at bounding box center [264, 126] width 507 height 37
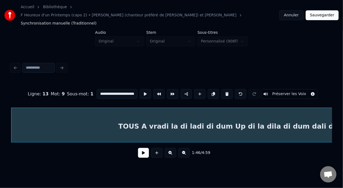
click at [120, 89] on input "**********" at bounding box center [117, 94] width 41 height 10
click at [109, 89] on input "**********" at bounding box center [117, 94] width 41 height 10
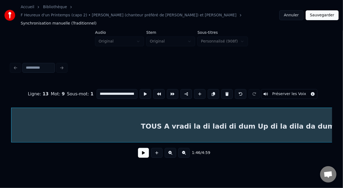
scroll to position [0, 54]
click at [114, 89] on input "**********" at bounding box center [117, 94] width 41 height 10
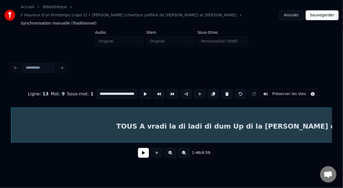
type input "**********"
click at [325, 14] on button "Sauvegarder" at bounding box center [321, 15] width 33 height 10
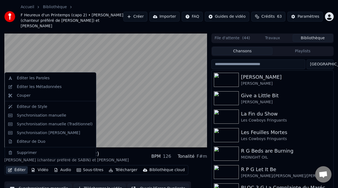
click at [20, 166] on button "Éditer" at bounding box center [17, 170] width 22 height 8
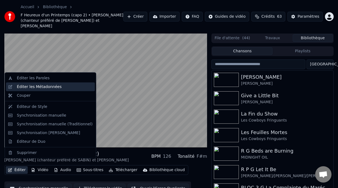
click at [57, 87] on div "Éditer les Métadonnées" at bounding box center [55, 86] width 76 height 5
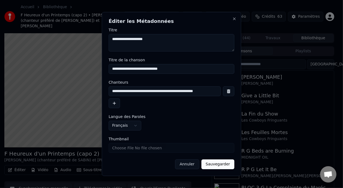
click at [116, 68] on input "**********" at bounding box center [172, 69] width 126 height 10
type input "**********"
click at [224, 165] on button "Sauvegarder" at bounding box center [217, 164] width 33 height 10
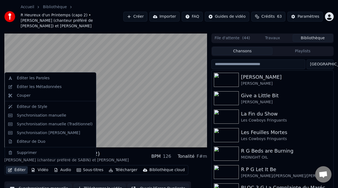
click at [20, 166] on button "Éditer" at bounding box center [17, 170] width 22 height 8
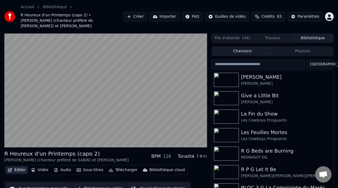
click at [20, 166] on button "Éditer" at bounding box center [17, 170] width 22 height 8
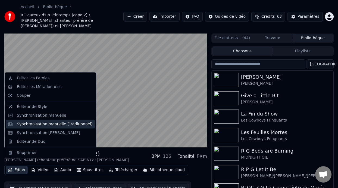
click at [72, 123] on div "Synchronisation manuelle (Traditionnel)" at bounding box center [55, 123] width 76 height 5
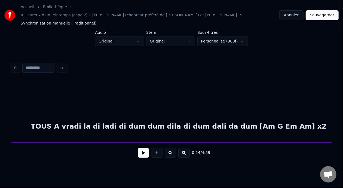
scroll to position [0, 2956]
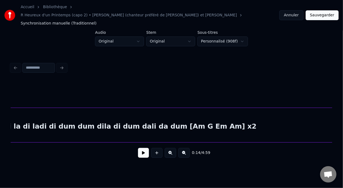
click at [92, 119] on div "TOUS A vradi la di ladi di dum dum dila di dum dali da dum [Am G Em Am] x2" at bounding box center [109, 126] width 610 height 37
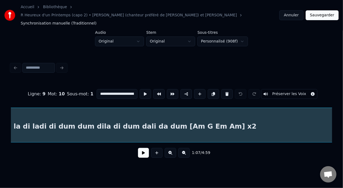
scroll to position [0, 2749]
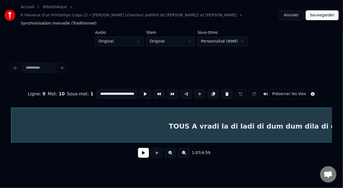
click at [111, 89] on input "**********" at bounding box center [117, 94] width 41 height 10
click at [112, 89] on input "**********" at bounding box center [117, 94] width 41 height 10
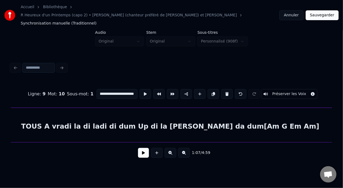
scroll to position [0, 4485]
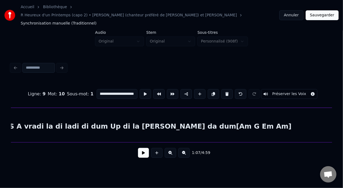
click at [125, 112] on div "TOUS A vradi la di ladi di dum Up di la [PERSON_NAME] da dum[Am G Em Am]" at bounding box center [142, 126] width 507 height 37
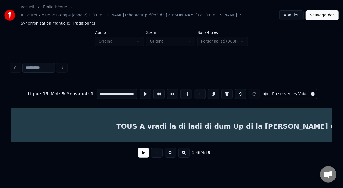
type input "**********"
click at [139, 148] on button at bounding box center [143, 153] width 11 height 10
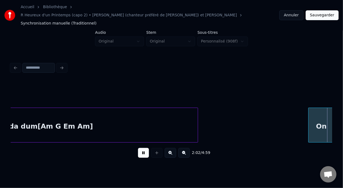
scroll to position [0, 5004]
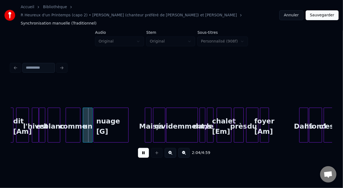
click at [140, 148] on button at bounding box center [143, 153] width 11 height 10
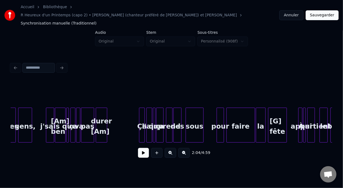
scroll to position [0, 2305]
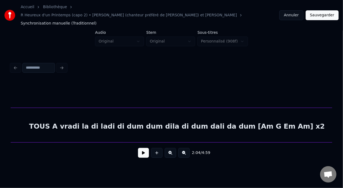
click at [114, 117] on div "TOUS A vradi la di ladi di dum dum dila di dum dali da dum [Am G Em Am] x2" at bounding box center [176, 126] width 615 height 37
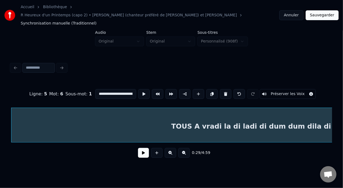
click at [144, 148] on button at bounding box center [143, 153] width 11 height 10
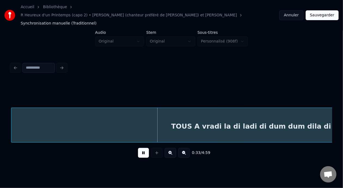
click at [144, 148] on button at bounding box center [143, 153] width 11 height 10
click at [252, 116] on div "TOUS A vradi la di ladi di dum dum dila di dum dali da dum [Am G Em Am] x2" at bounding box center [318, 126] width 615 height 37
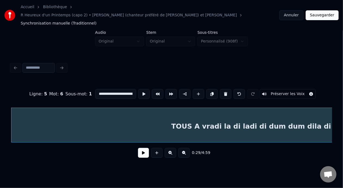
click at [116, 89] on input "**********" at bounding box center [115, 94] width 41 height 10
click at [119, 89] on input "**********" at bounding box center [115, 94] width 41 height 10
click at [117, 120] on div "TOUS A vradi la di ladi di dum UP dila di dum dali da dum [Am G Em Am] x2" at bounding box center [318, 126] width 615 height 37
type input "**********"
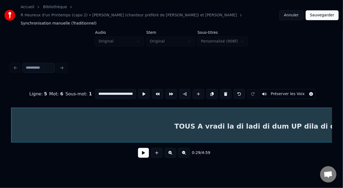
scroll to position [0, 0]
click at [139, 148] on button at bounding box center [143, 153] width 11 height 10
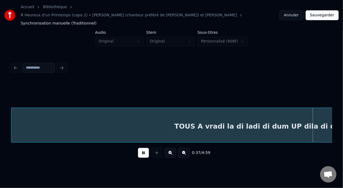
click at [139, 148] on button at bounding box center [143, 153] width 11 height 10
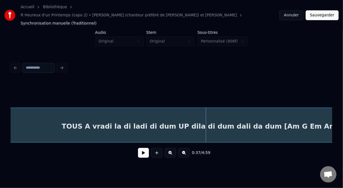
scroll to position [0, 1356]
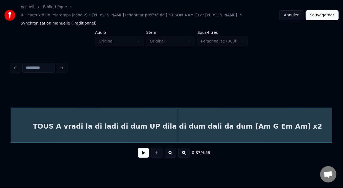
click at [140, 148] on button at bounding box center [143, 153] width 11 height 10
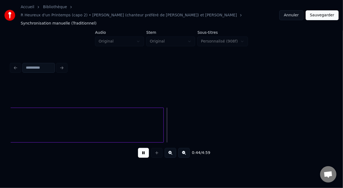
click at [140, 148] on button at bounding box center [143, 153] width 11 height 10
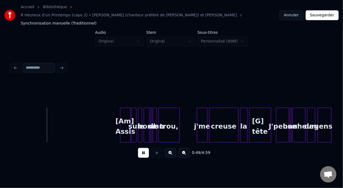
click at [142, 148] on button at bounding box center [143, 153] width 11 height 10
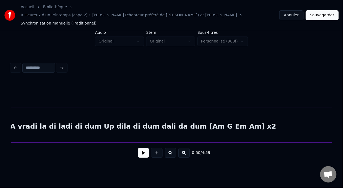
scroll to position [0, 2885]
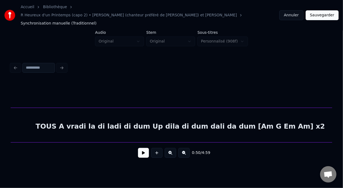
click at [162, 116] on div "TOUS A vradi la di ladi di dum Up dila di dum dali da dum [Am G Em Am] x2" at bounding box center [180, 126] width 610 height 37
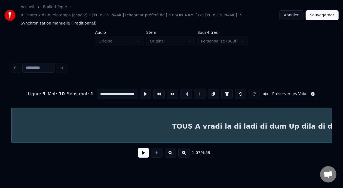
click at [119, 89] on input "**********" at bounding box center [117, 94] width 41 height 10
click at [116, 89] on input "**********" at bounding box center [117, 94] width 41 height 10
click at [155, 121] on div "TOUS A vradi la di ladi di dum UP dila di dum dali da dum [Am G Em Am] x2" at bounding box center [316, 126] width 610 height 37
type input "**********"
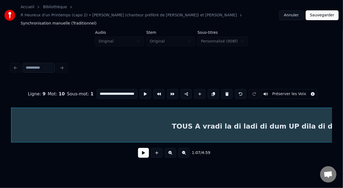
scroll to position [0, 0]
click at [142, 148] on button at bounding box center [143, 153] width 11 height 10
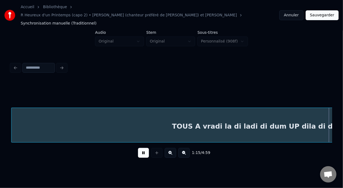
scroll to position [0, 3070]
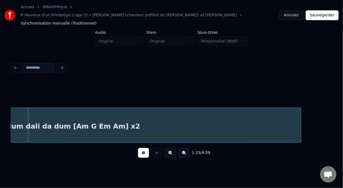
click at [142, 148] on button at bounding box center [143, 153] width 11 height 10
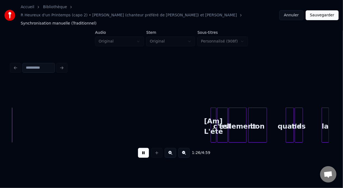
scroll to position [0, 3531]
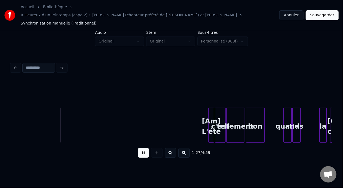
click at [141, 148] on button at bounding box center [143, 153] width 11 height 10
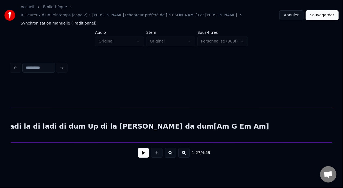
scroll to position [0, 4493]
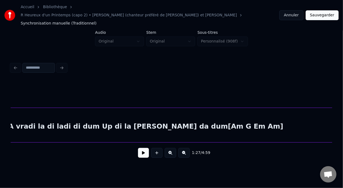
click at [149, 119] on div "TOUS A vradi la di ladi di dum Up di la [PERSON_NAME] da dum[Am G Em Am]" at bounding box center [133, 126] width 507 height 37
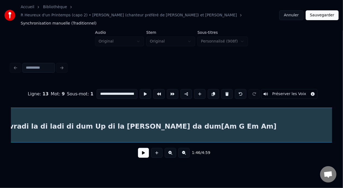
scroll to position [0, 4518]
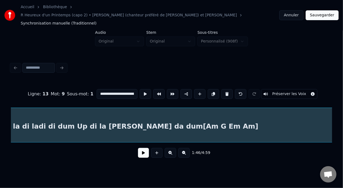
click at [181, 116] on div "TOUS A vradi la di ladi di dum Up di la [PERSON_NAME] da dum[Am G Em Am]" at bounding box center [108, 126] width 507 height 37
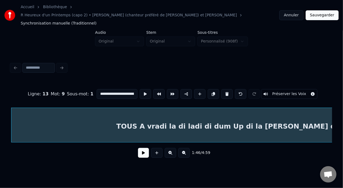
click at [120, 89] on input "**********" at bounding box center [117, 94] width 41 height 10
click at [114, 89] on input "**********" at bounding box center [117, 94] width 41 height 10
type input "**********"
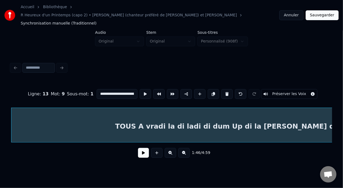
click at [323, 11] on button "Sauvegarder" at bounding box center [321, 15] width 33 height 10
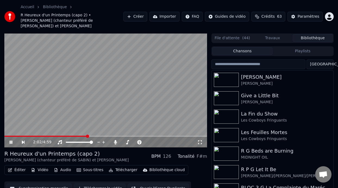
click at [11, 140] on icon at bounding box center [11, 141] width 3 height 3
click at [20, 166] on button "Éditer" at bounding box center [17, 170] width 22 height 8
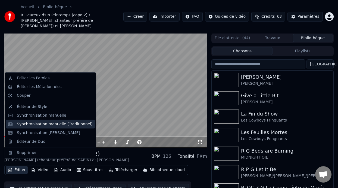
click at [73, 124] on div "Synchronisation manuelle (Traditionnel)" at bounding box center [55, 123] width 76 height 5
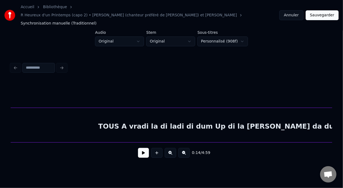
scroll to position [0, 4491]
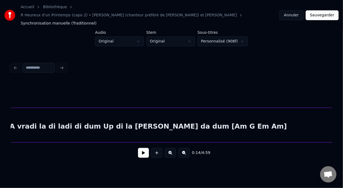
click at [130, 117] on div "TOUS A vradi la di ladi di dum Up di la [PERSON_NAME] da dum [Am G Em Am]" at bounding box center [136, 126] width 507 height 37
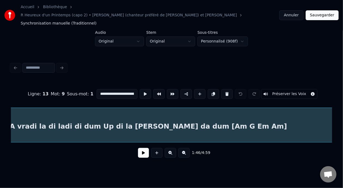
scroll to position [0, 4362]
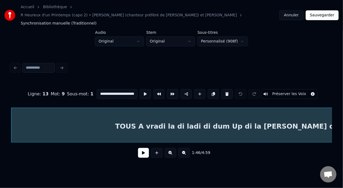
click at [118, 89] on input "**********" at bounding box center [117, 94] width 41 height 10
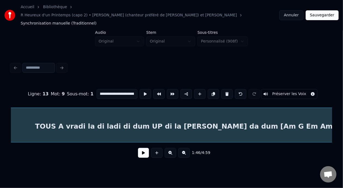
scroll to position [0, 4487]
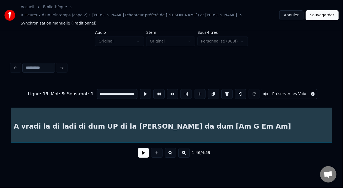
click at [245, 118] on div "TOUS A vradi la di ladi di dum UP di la [PERSON_NAME] da dum [Am G Em Am]" at bounding box center [140, 126] width 507 height 37
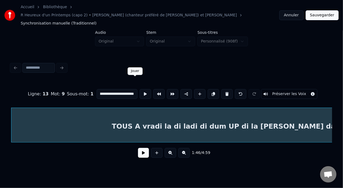
scroll to position [0, 90]
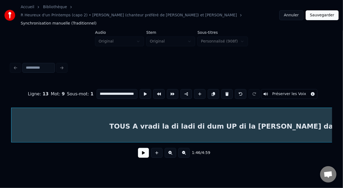
click at [139, 117] on div "TOUS A vradi la di ladi di dum UP di la [PERSON_NAME] da dum [Am G Em Am] x2" at bounding box center [264, 126] width 507 height 37
type input "**********"
click at [140, 148] on button at bounding box center [143, 153] width 11 height 10
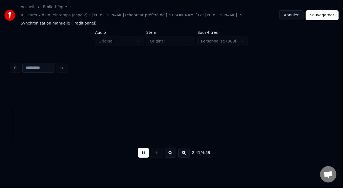
scroll to position [0, 6591]
click at [139, 148] on button at bounding box center [143, 153] width 11 height 10
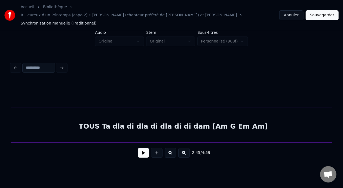
scroll to position [0, 5931]
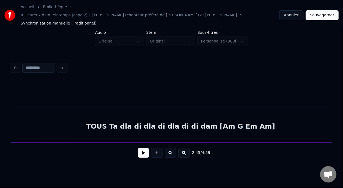
click at [149, 121] on div "TOUS Ta dla di dla di dla di di dam [Am G Em Am]" at bounding box center [180, 126] width 965 height 37
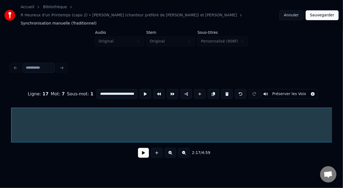
click at [141, 148] on button at bounding box center [143, 153] width 11 height 10
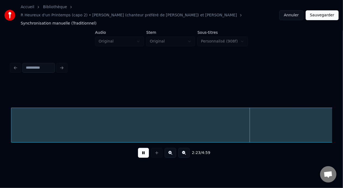
click at [141, 148] on button at bounding box center [143, 153] width 11 height 10
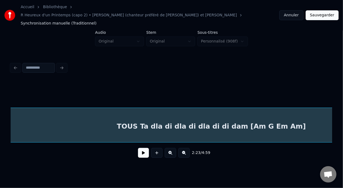
scroll to position [0, 5911]
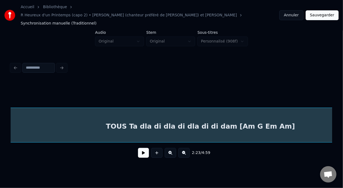
click at [142, 148] on button at bounding box center [143, 153] width 11 height 10
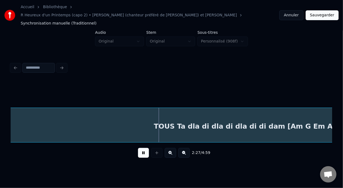
click at [142, 148] on button at bounding box center [143, 153] width 11 height 10
click at [278, 119] on div "TOUS Ta dla di dla di dla di di dam [Am G Em Am]" at bounding box center [248, 126] width 965 height 37
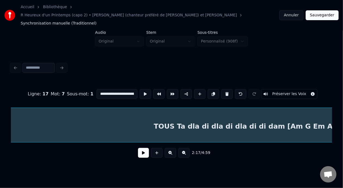
scroll to position [0, 5617]
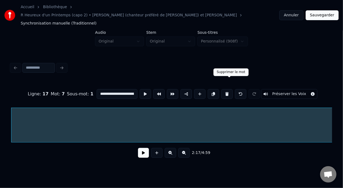
click at [229, 89] on button at bounding box center [226, 94] width 11 height 10
type input "**********"
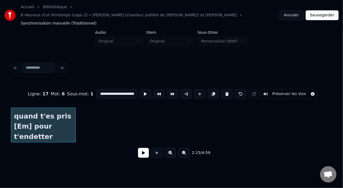
click at [139, 148] on button at bounding box center [143, 153] width 11 height 10
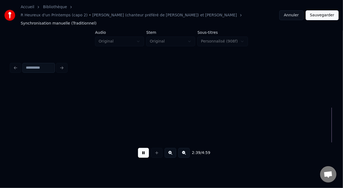
scroll to position [0, 6487]
click at [141, 149] on button at bounding box center [143, 153] width 11 height 10
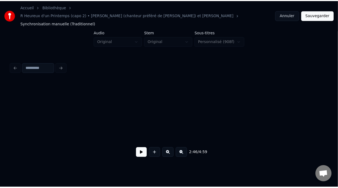
scroll to position [0, 11815]
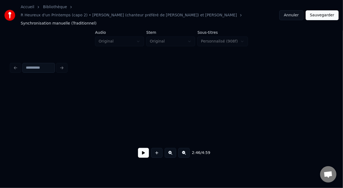
click at [322, 11] on button "Sauvegarder" at bounding box center [321, 15] width 33 height 10
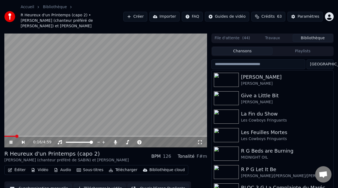
click at [11, 140] on icon at bounding box center [15, 142] width 12 height 4
